Goal: Browse casually

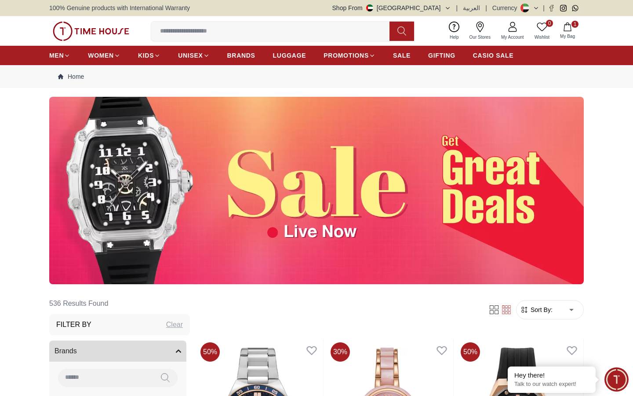
click at [98, 30] on img at bounding box center [91, 31] width 77 height 19
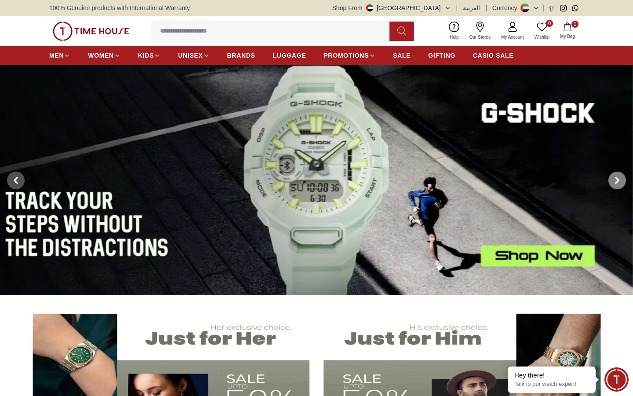
click at [618, 178] on icon at bounding box center [617, 180] width 3 height 6
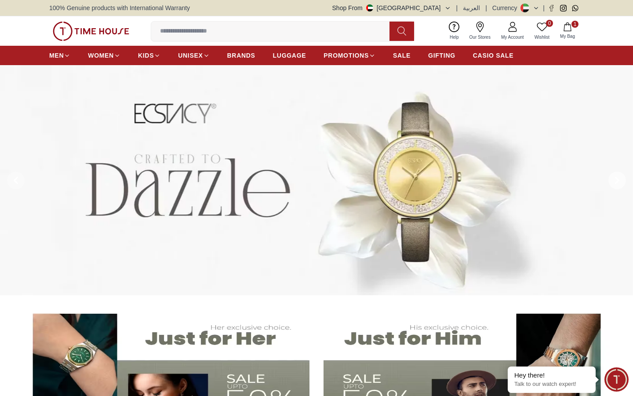
click at [618, 178] on icon at bounding box center [617, 180] width 3 height 6
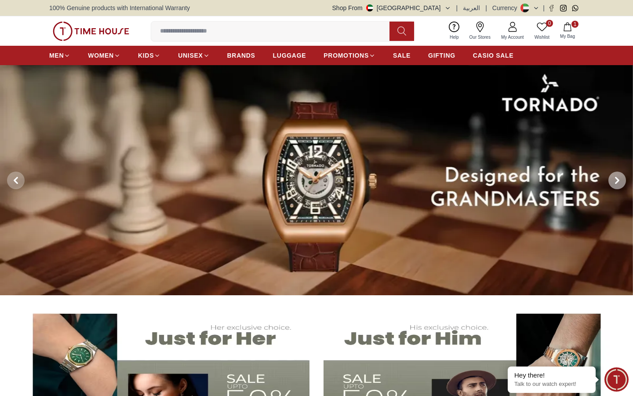
click at [618, 178] on icon at bounding box center [617, 180] width 3 height 6
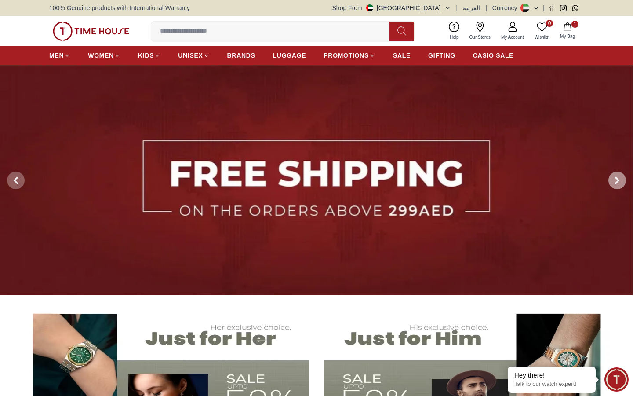
click at [618, 178] on icon at bounding box center [617, 180] width 3 height 6
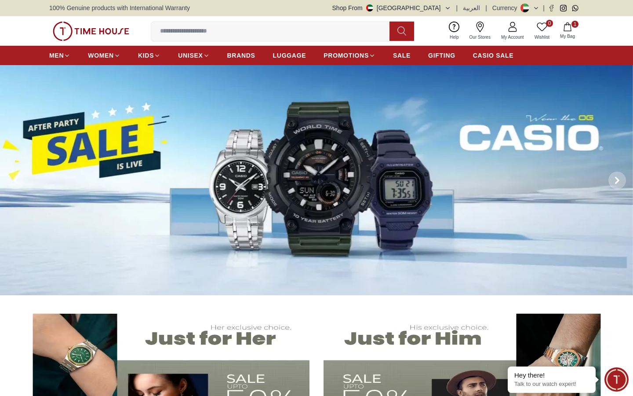
click at [241, 204] on img at bounding box center [316, 180] width 633 height 230
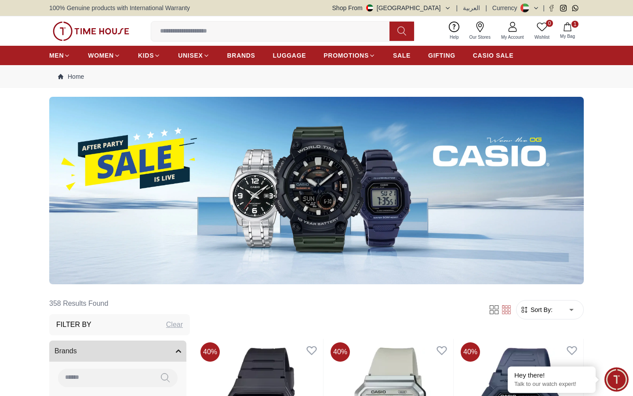
click at [86, 33] on img at bounding box center [91, 31] width 77 height 19
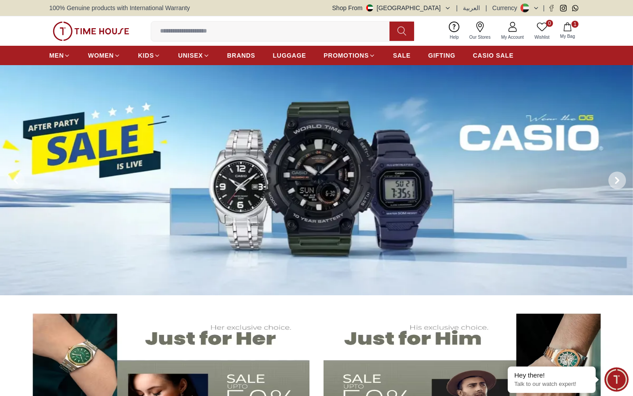
click at [616, 176] on span at bounding box center [618, 181] width 18 height 18
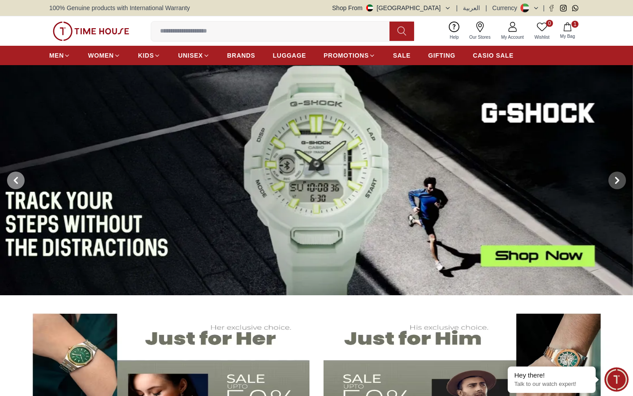
click at [22, 178] on span at bounding box center [16, 181] width 18 height 18
click at [18, 180] on icon at bounding box center [15, 180] width 7 height 7
click at [18, 179] on icon at bounding box center [15, 180] width 7 height 7
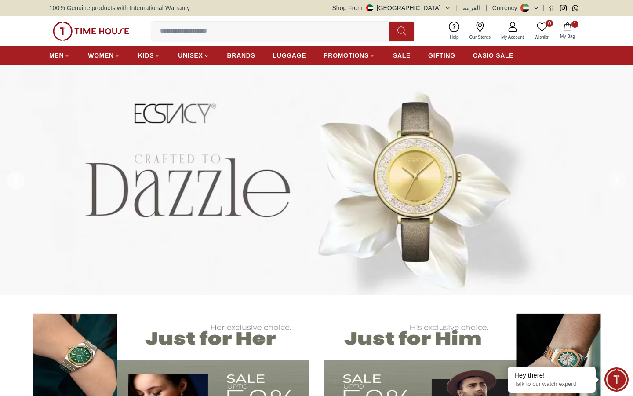
click at [17, 183] on icon at bounding box center [16, 180] width 3 height 6
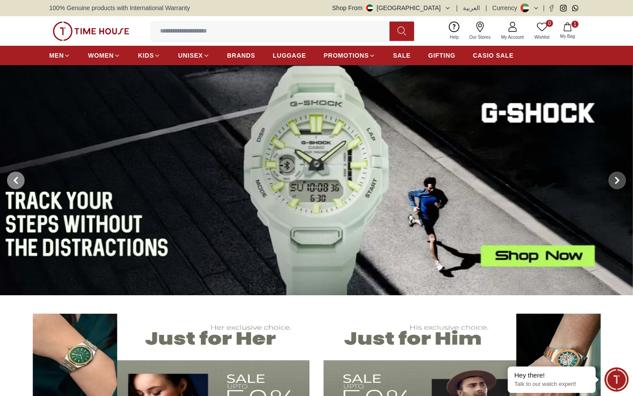
click at [17, 183] on icon at bounding box center [16, 180] width 3 height 6
